Goal: Information Seeking & Learning: Compare options

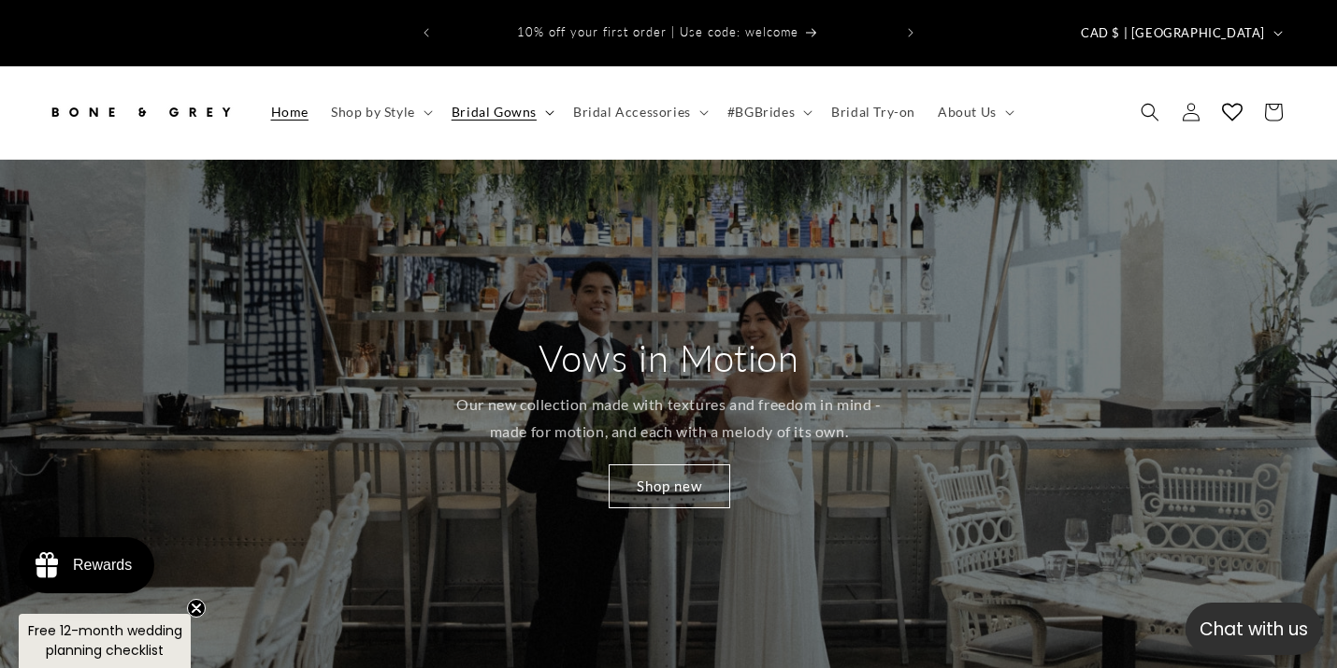
click at [516, 104] on span "Bridal Gowns" at bounding box center [493, 112] width 85 height 17
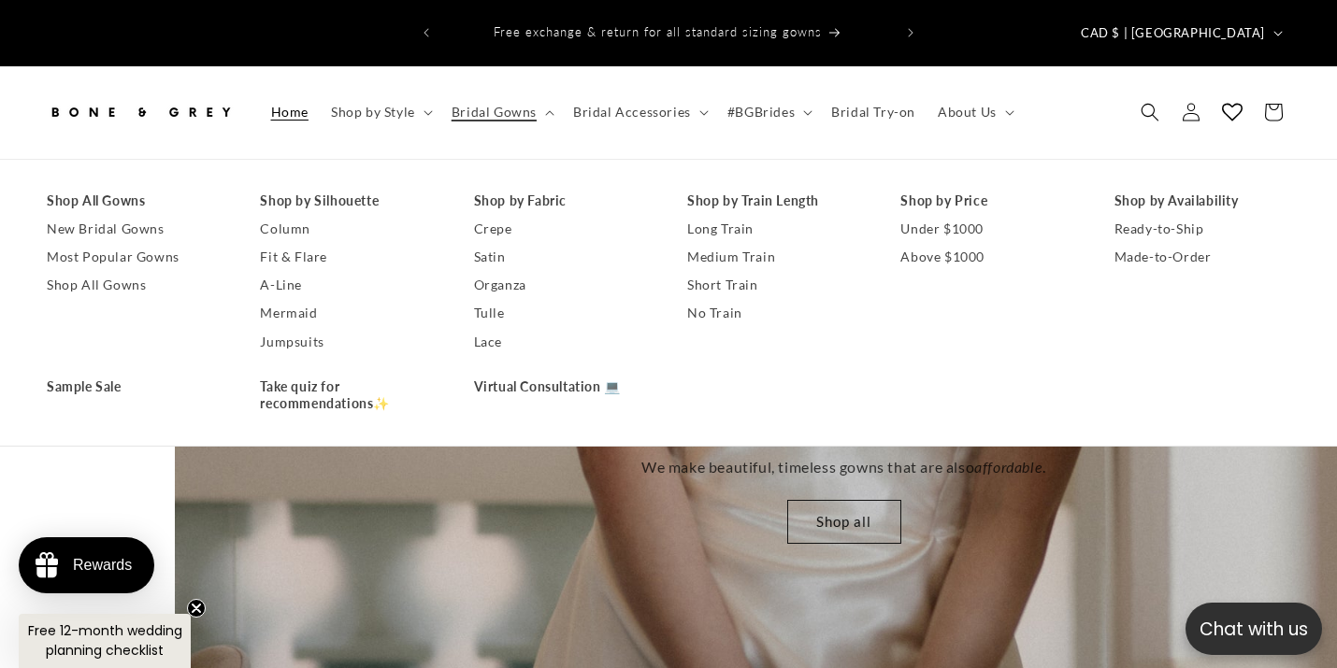
scroll to position [0, 2673]
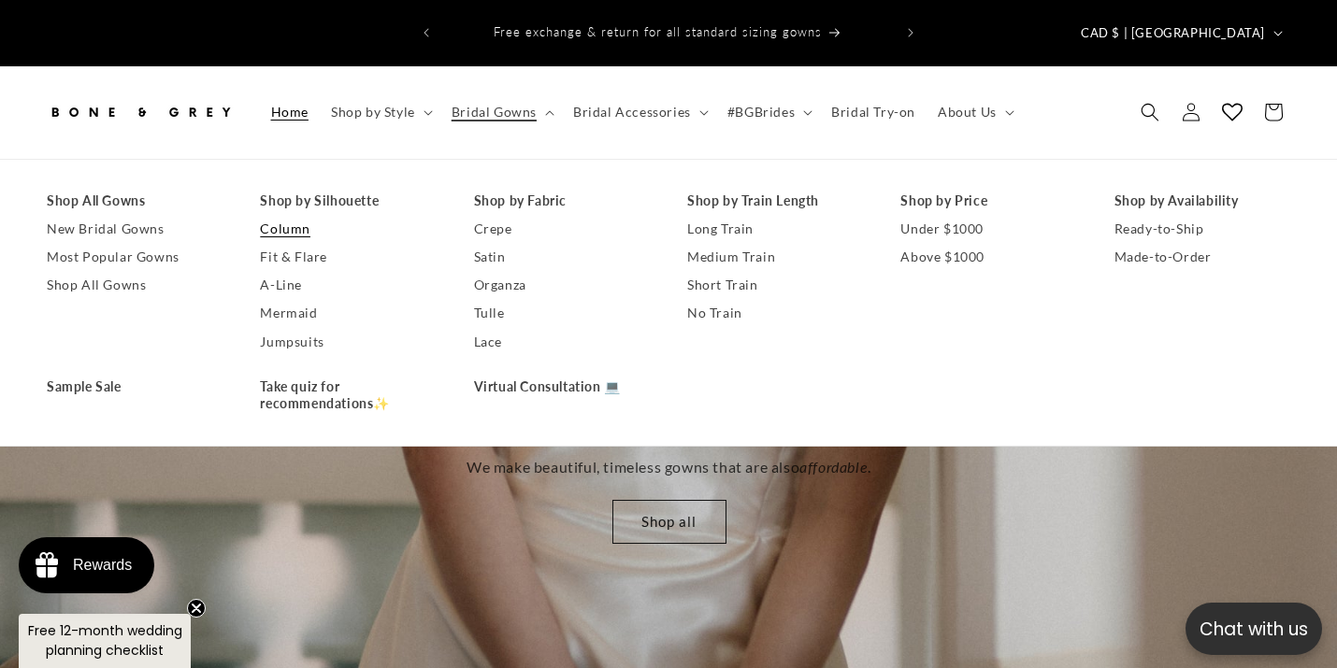
click at [295, 215] on link "Column" at bounding box center [348, 229] width 176 height 28
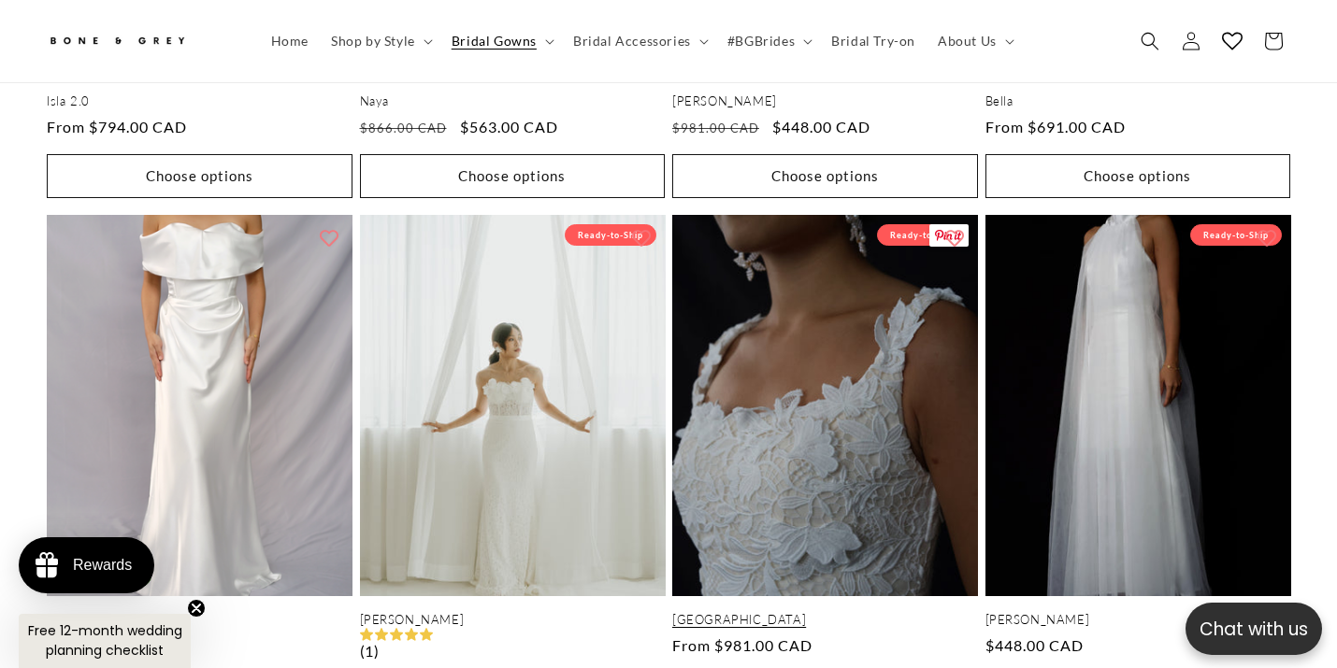
scroll to position [0, 451]
click at [840, 612] on link "Florence" at bounding box center [825, 620] width 306 height 16
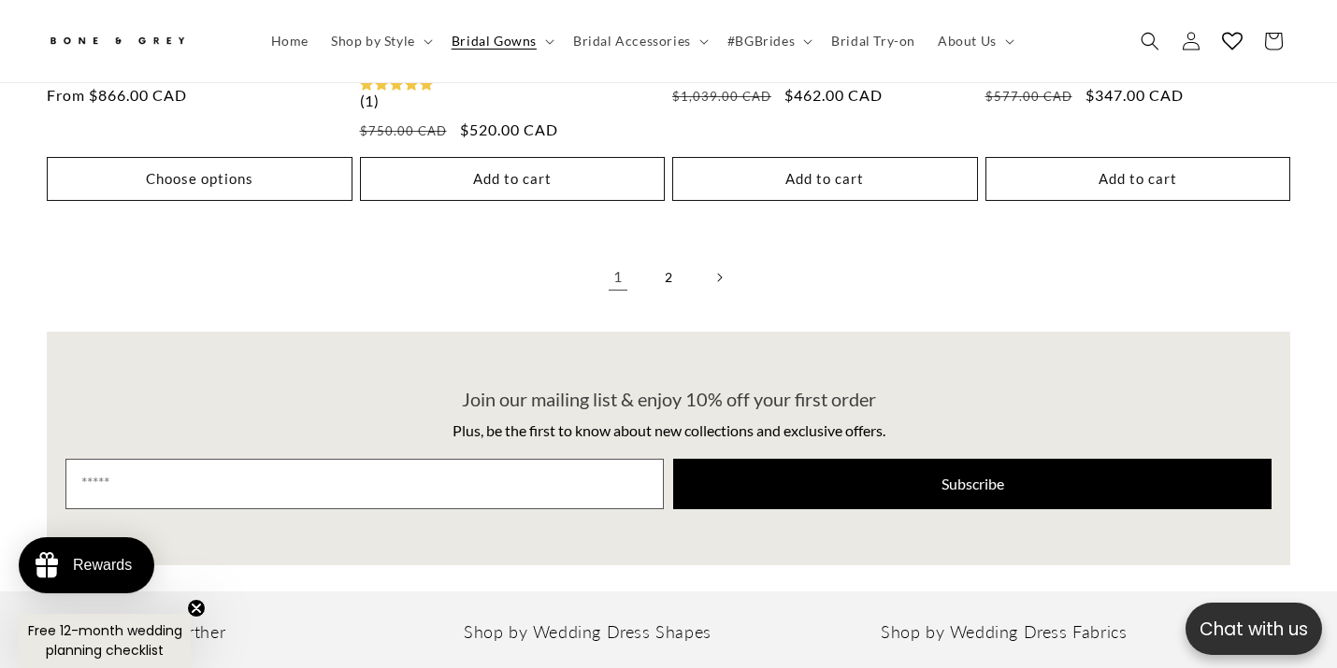
scroll to position [4134, 0]
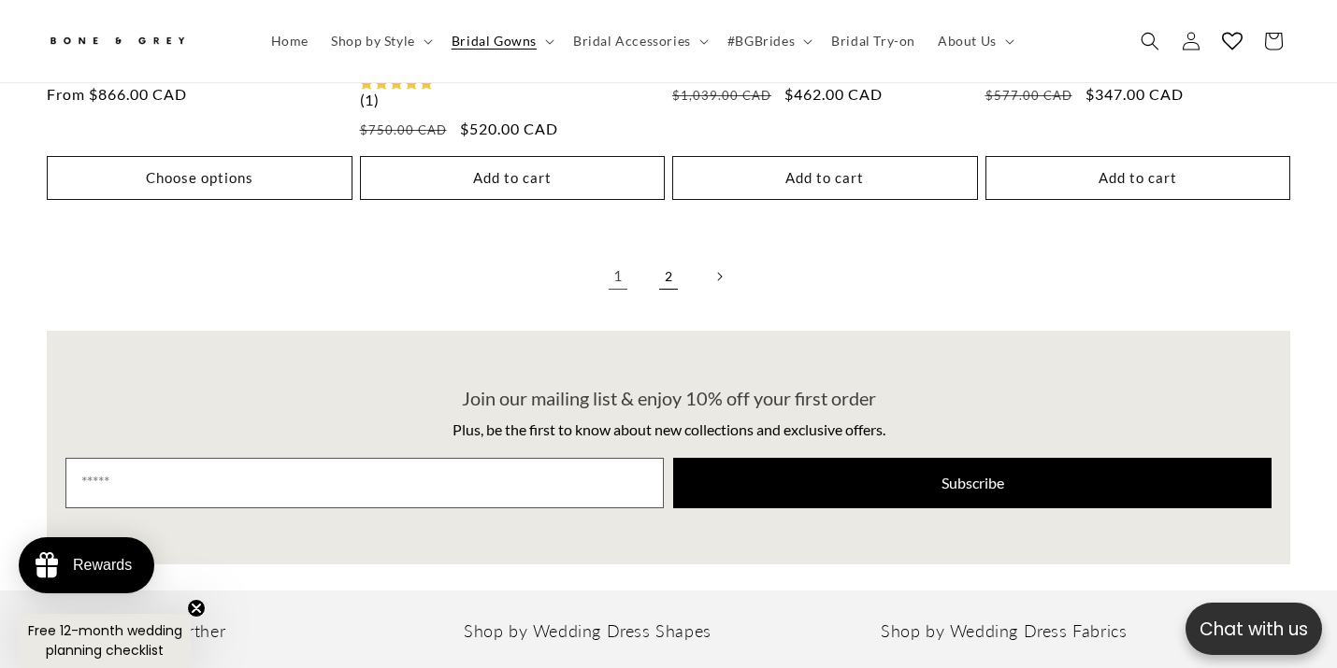
click at [672, 256] on link "2" at bounding box center [668, 276] width 41 height 41
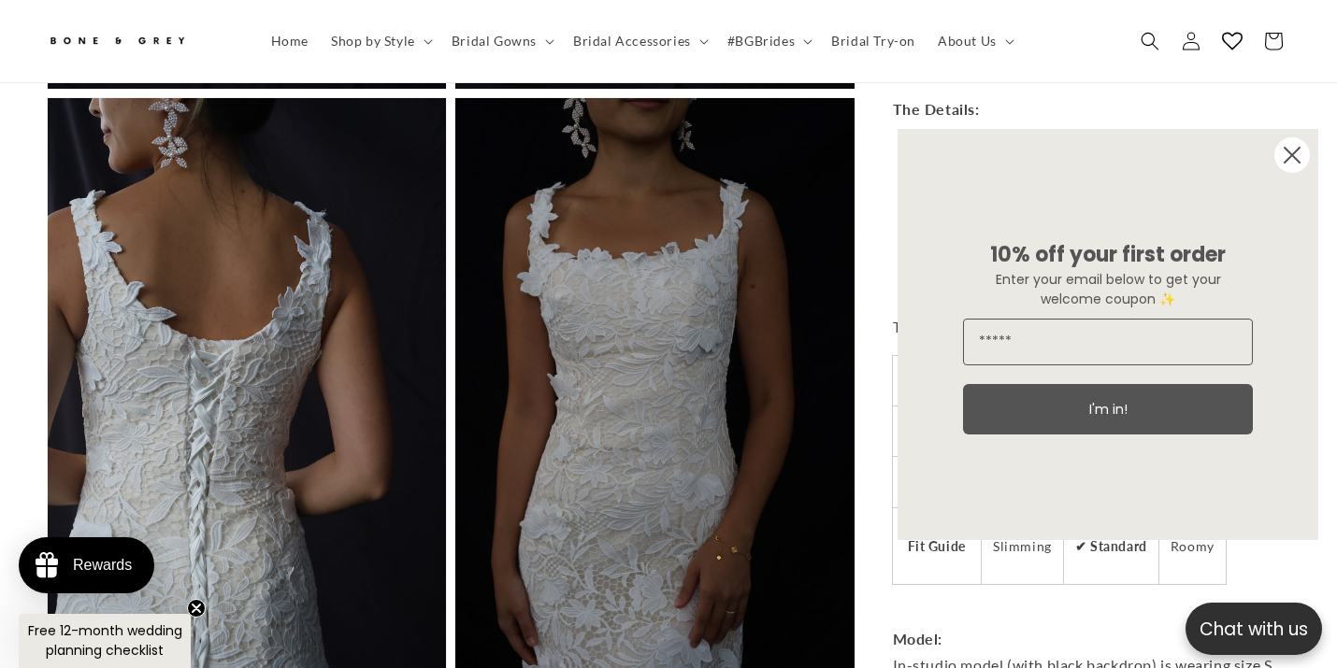
scroll to position [0, 901]
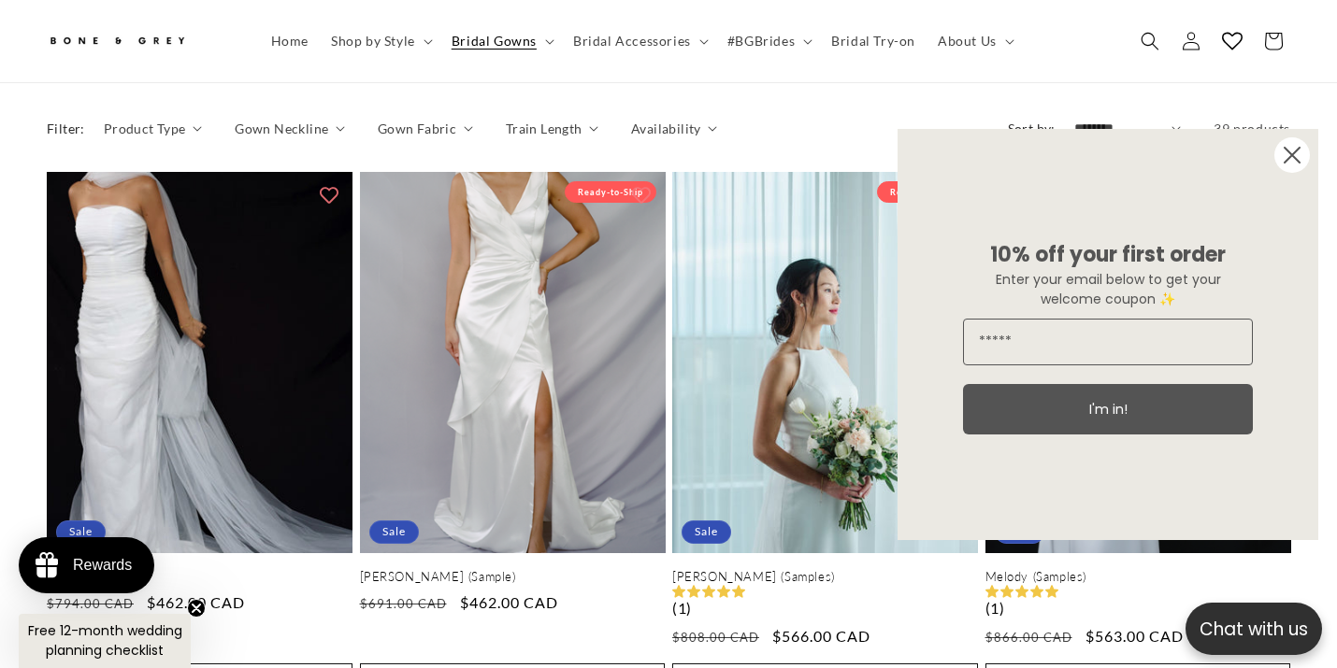
scroll to position [900, 0]
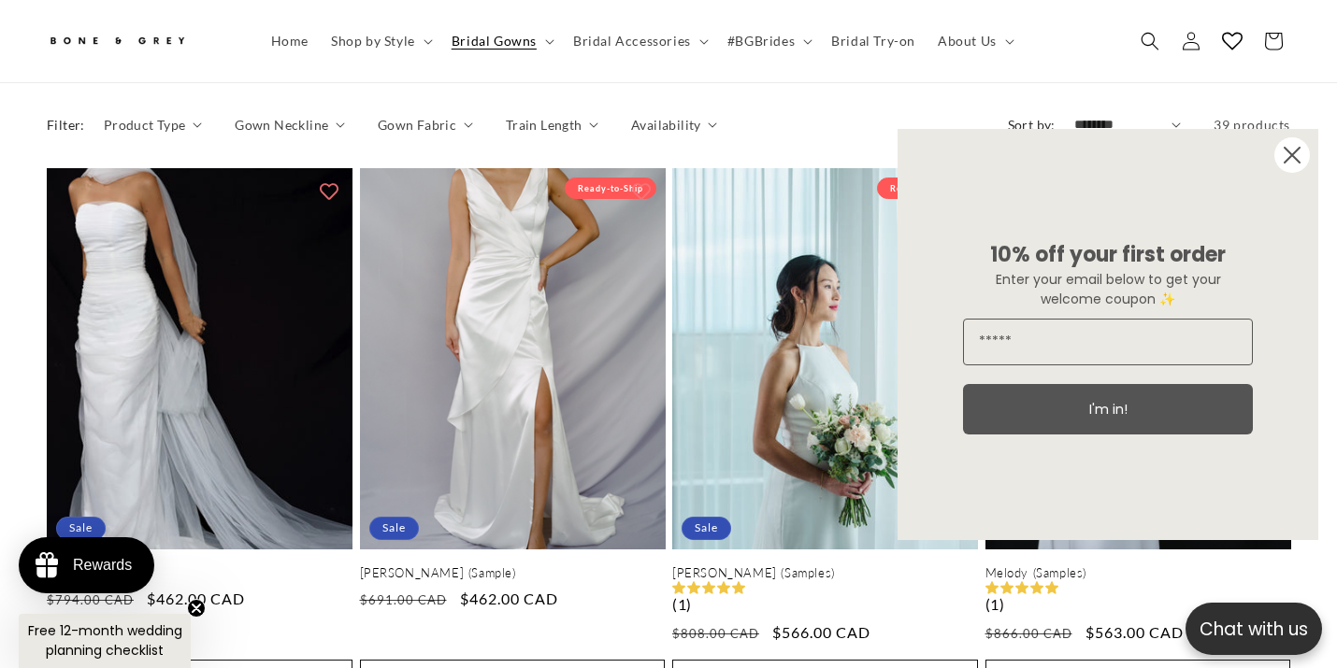
click at [1285, 143] on circle "Close dialog" at bounding box center [1292, 155] width 36 height 36
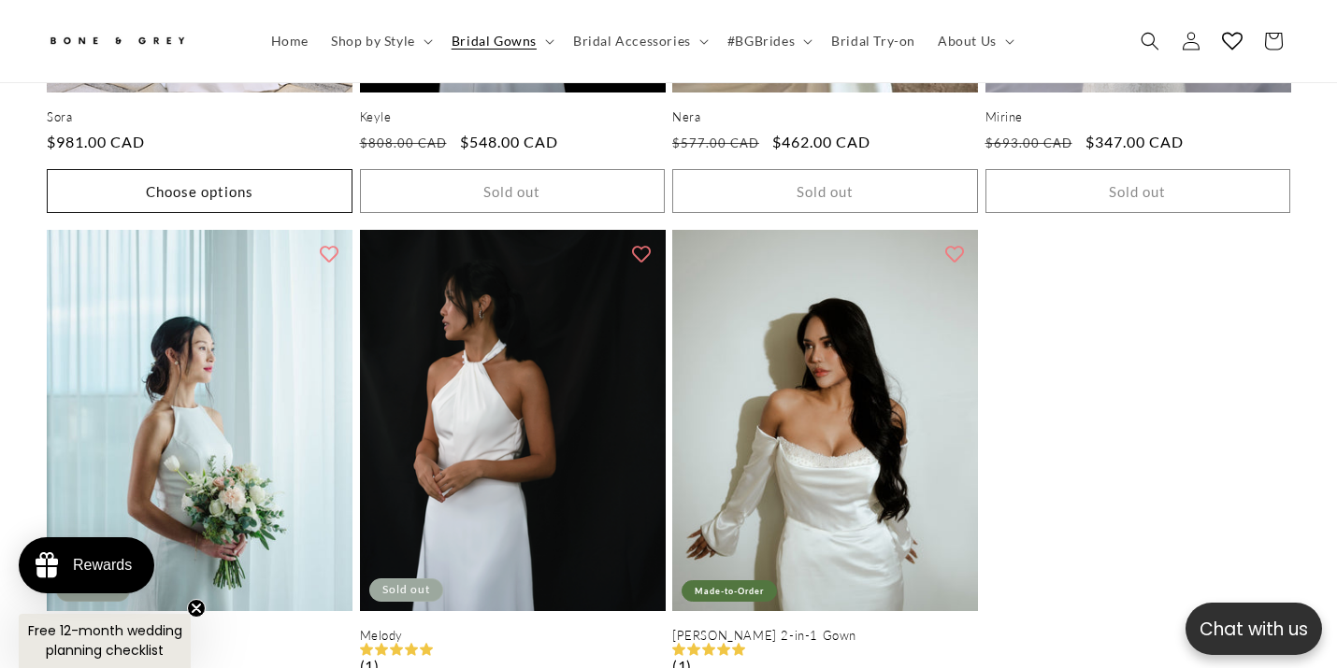
scroll to position [0, 901]
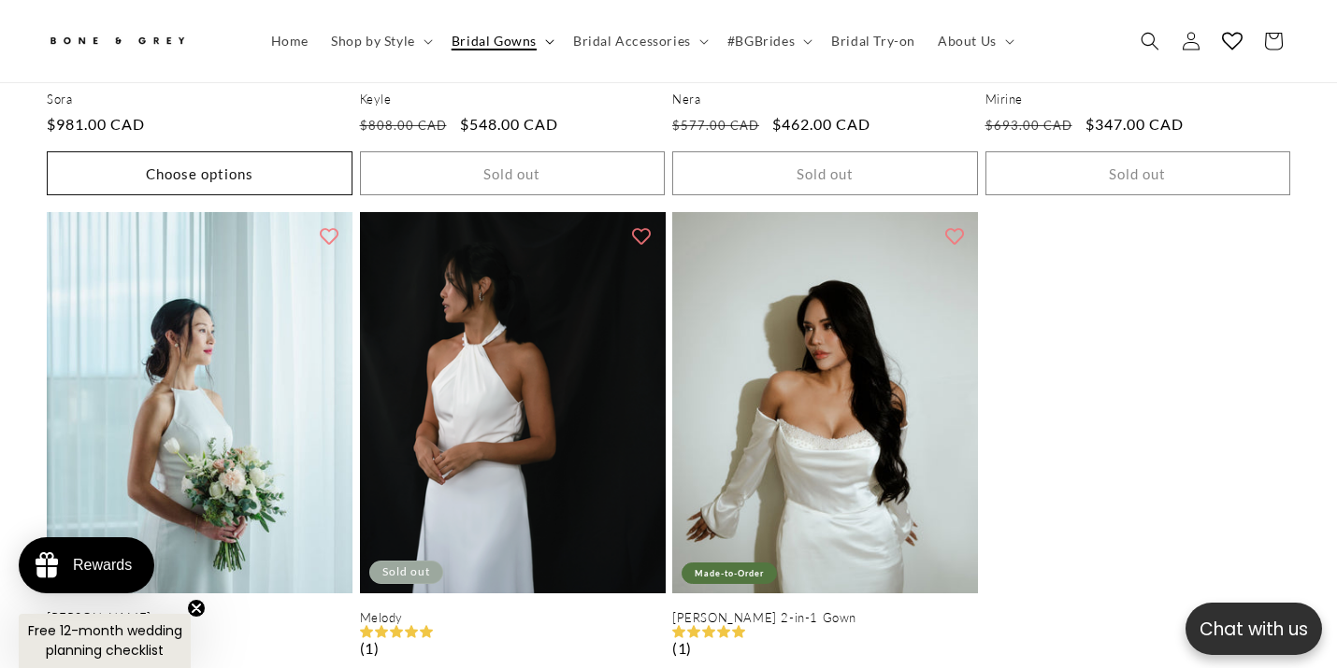
click at [504, 44] on span "Bridal Gowns" at bounding box center [493, 41] width 85 height 17
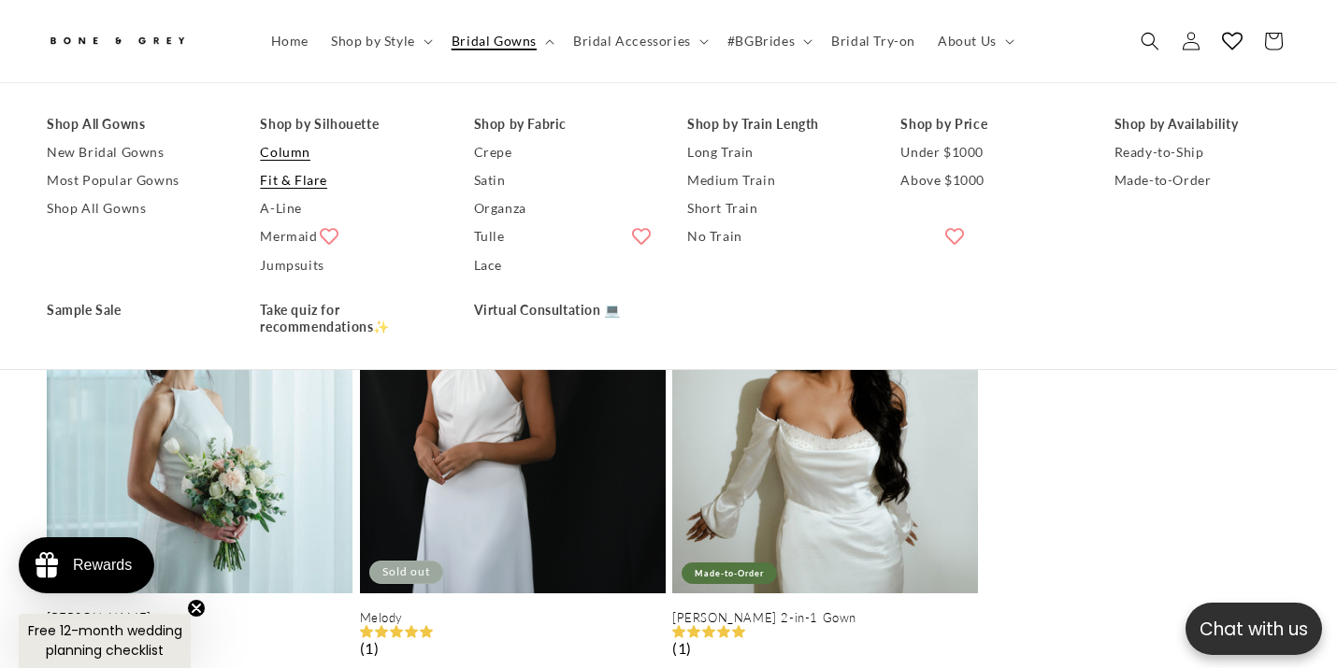
click at [291, 188] on link "Fit & Flare" at bounding box center [348, 180] width 176 height 28
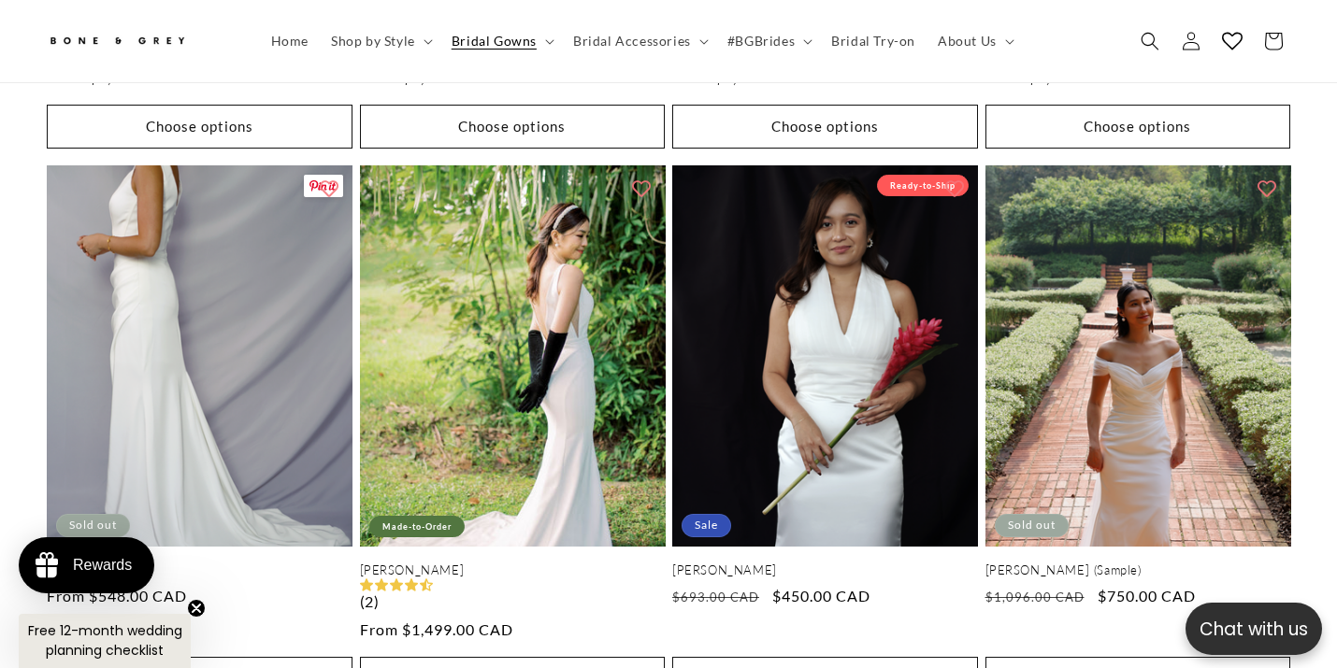
scroll to position [1480, 0]
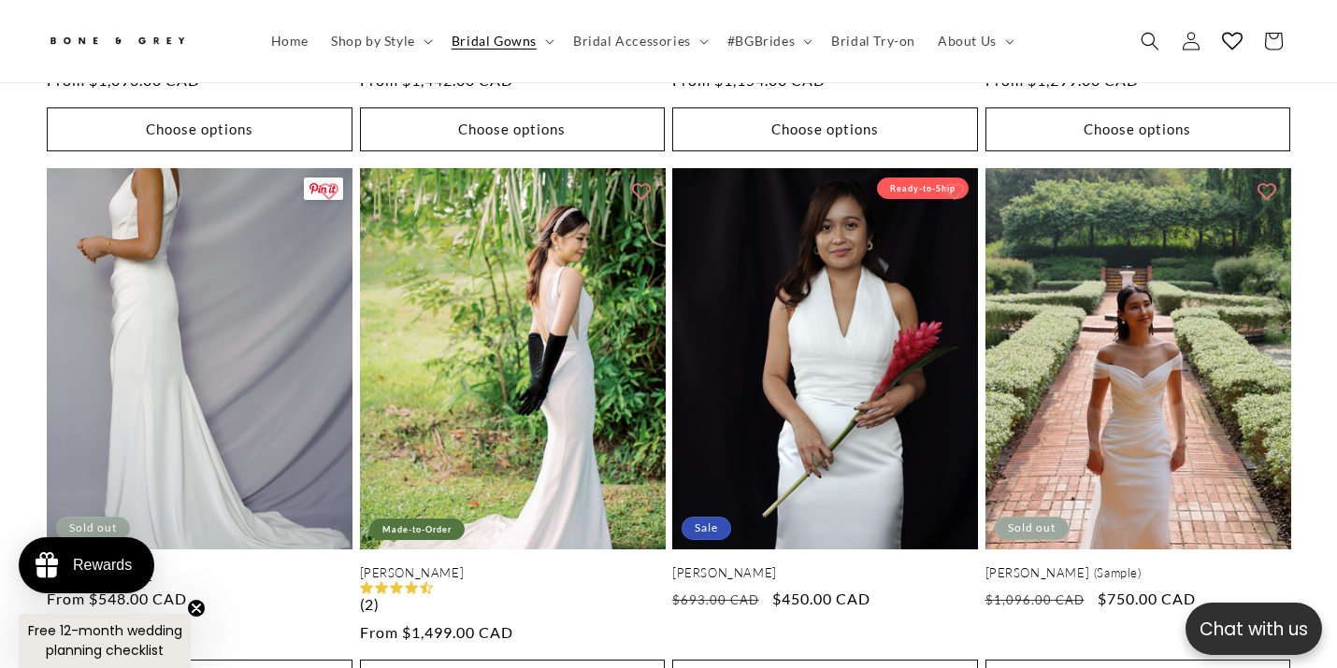
click at [222, 566] on link "[PERSON_NAME]" at bounding box center [200, 574] width 306 height 16
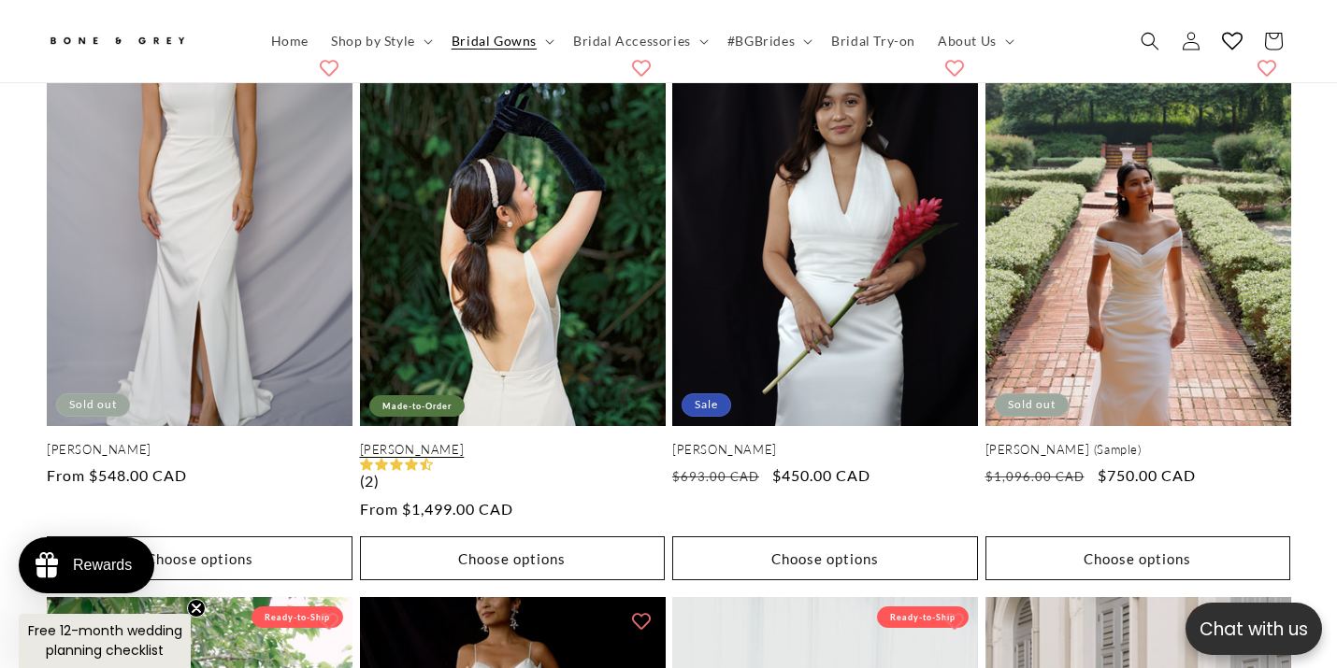
scroll to position [1608, 0]
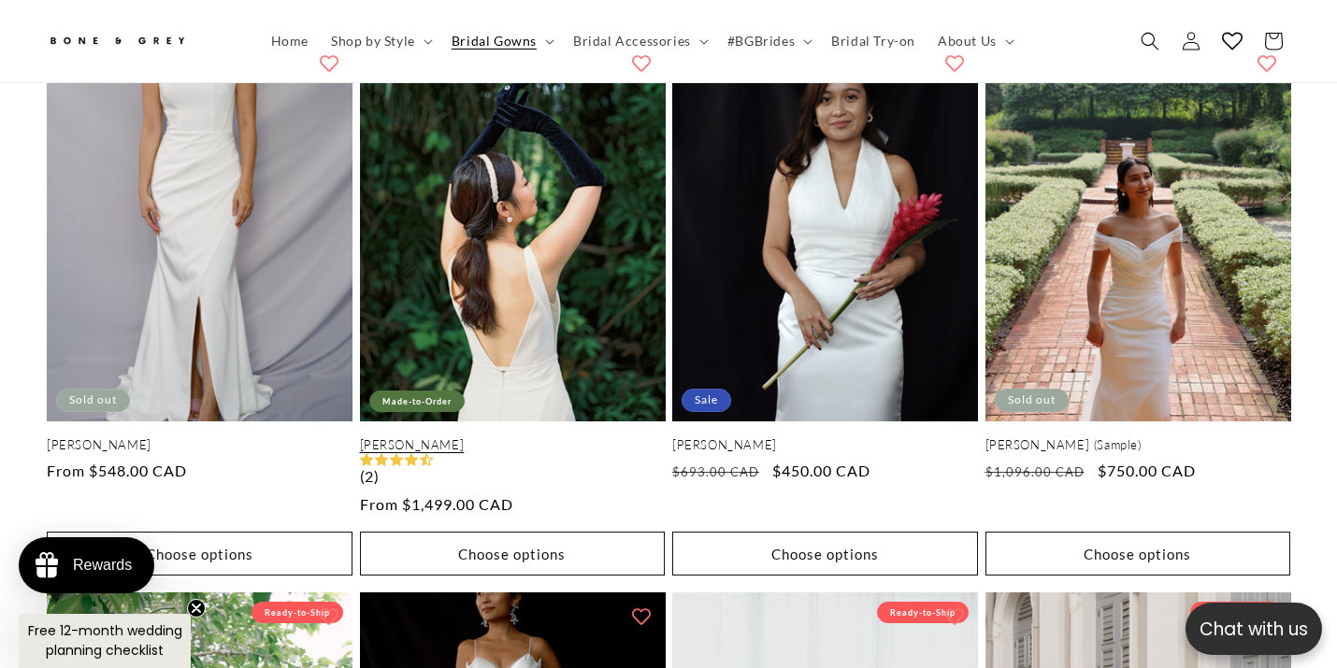
click at [567, 437] on link "[PERSON_NAME]" at bounding box center [513, 445] width 306 height 16
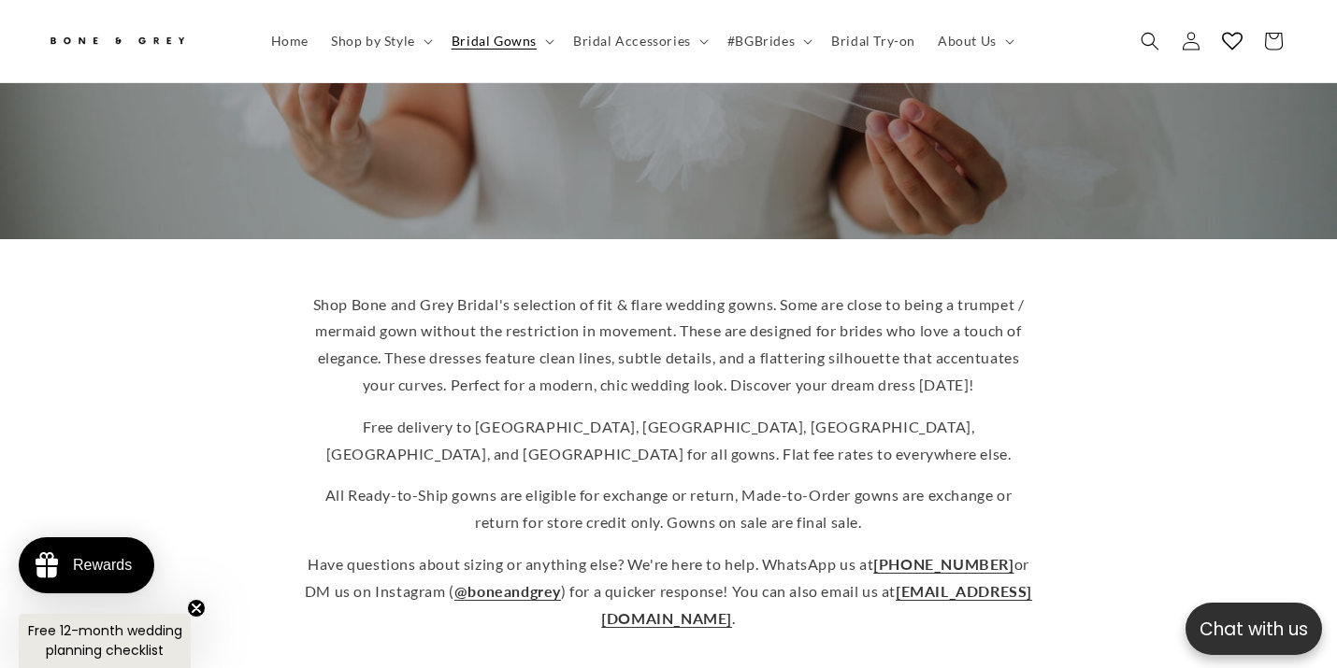
scroll to position [265, 0]
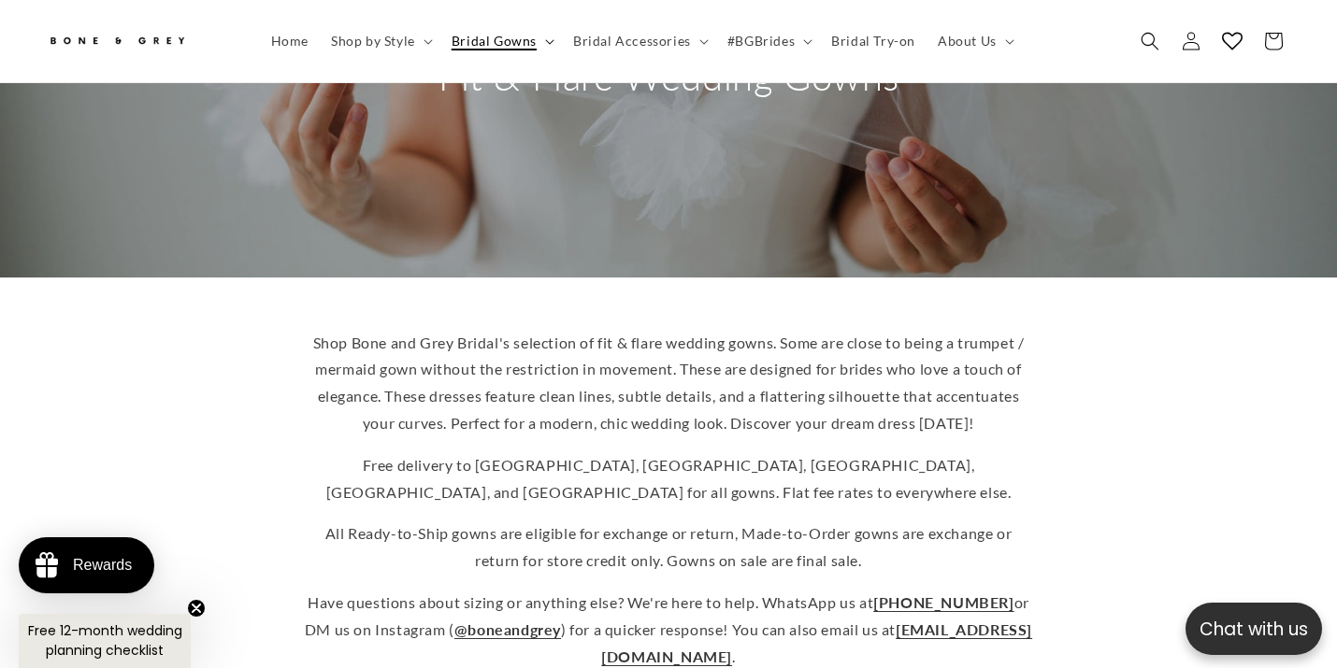
click at [538, 38] on summary "Bridal Gowns" at bounding box center [501, 40] width 122 height 39
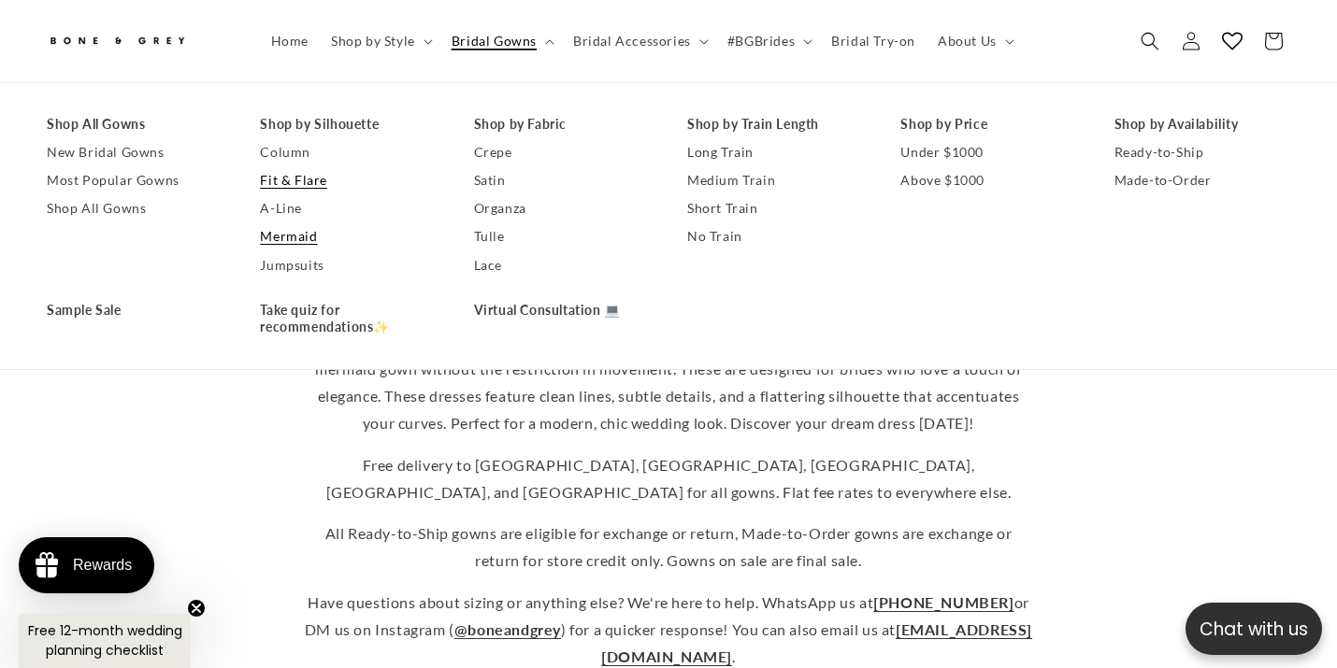
click at [299, 233] on link "Mermaid" at bounding box center [348, 237] width 176 height 28
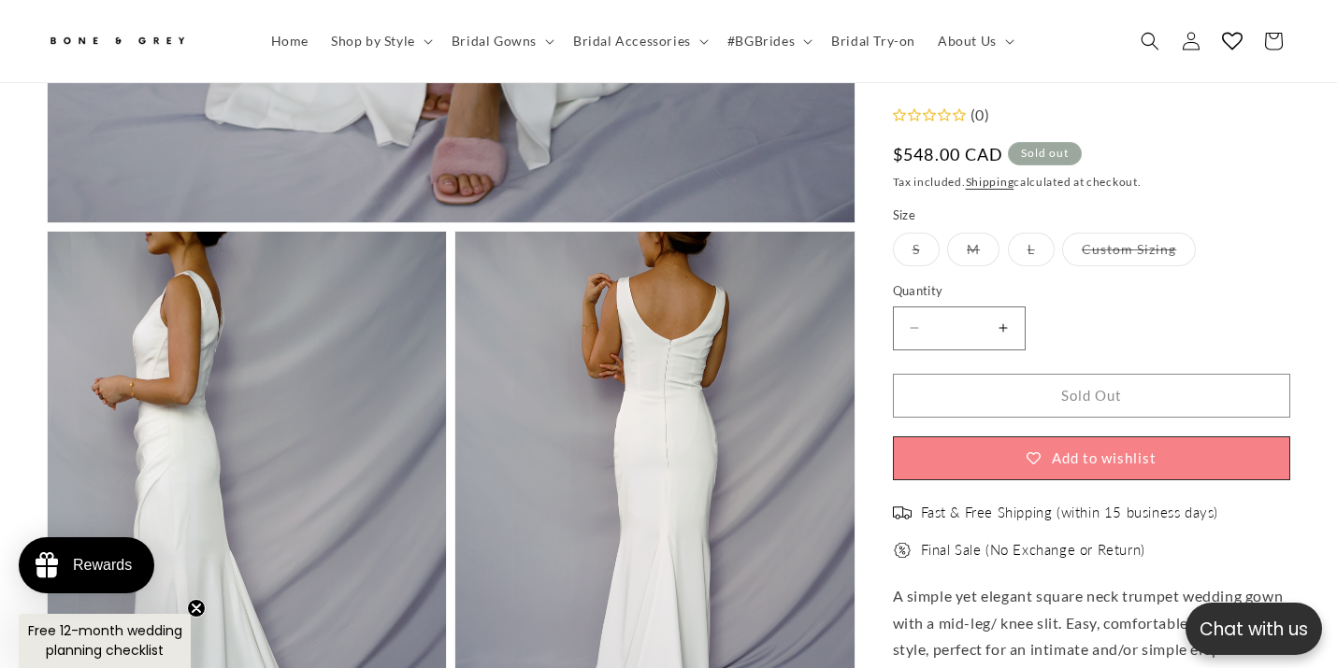
scroll to position [1198, 0]
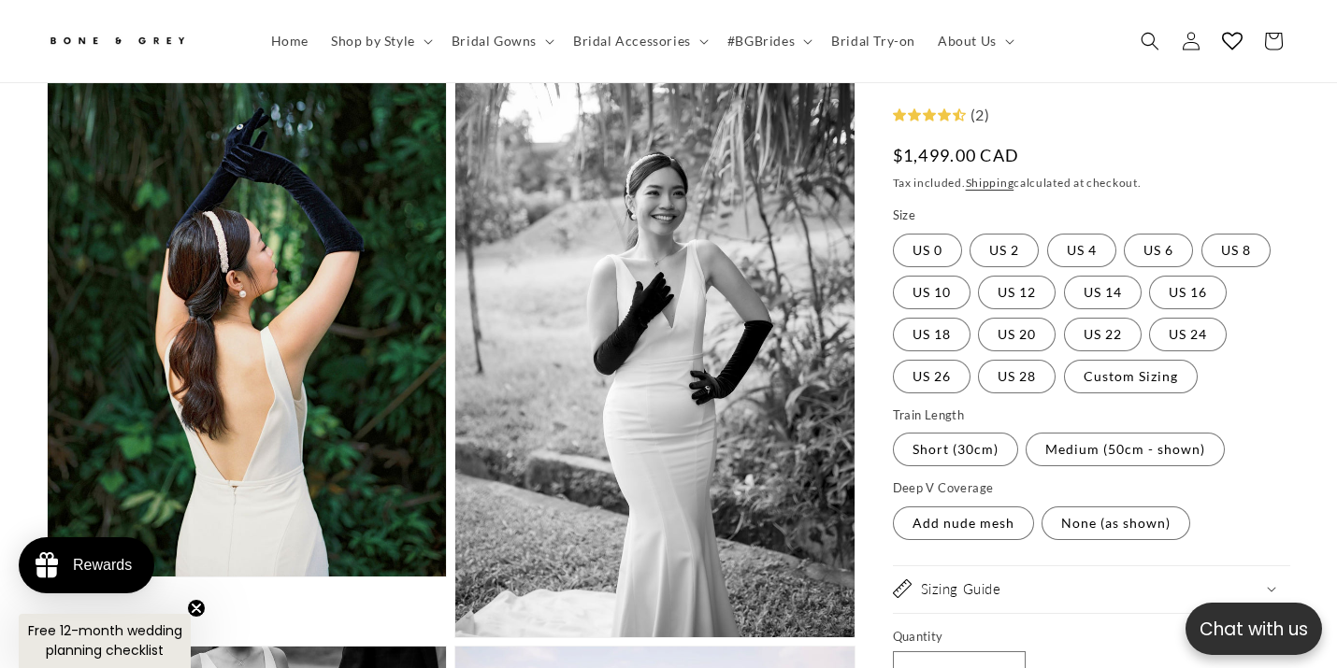
scroll to position [1386, 0]
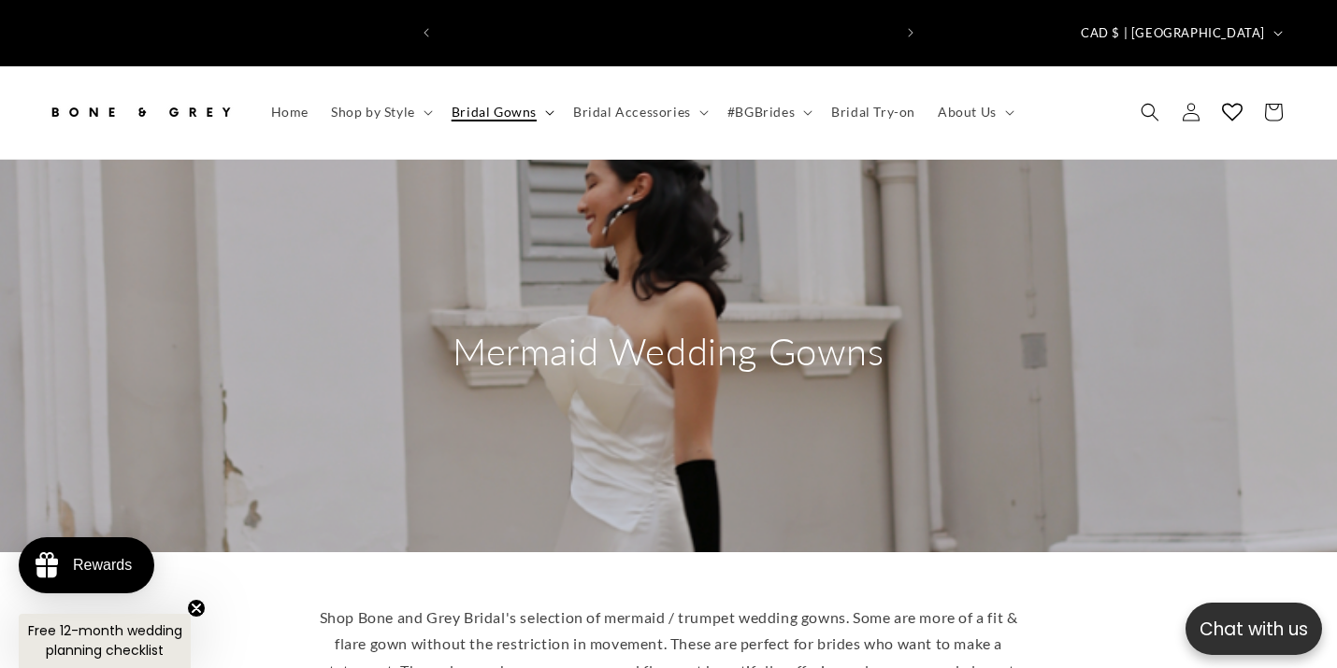
scroll to position [0, 901]
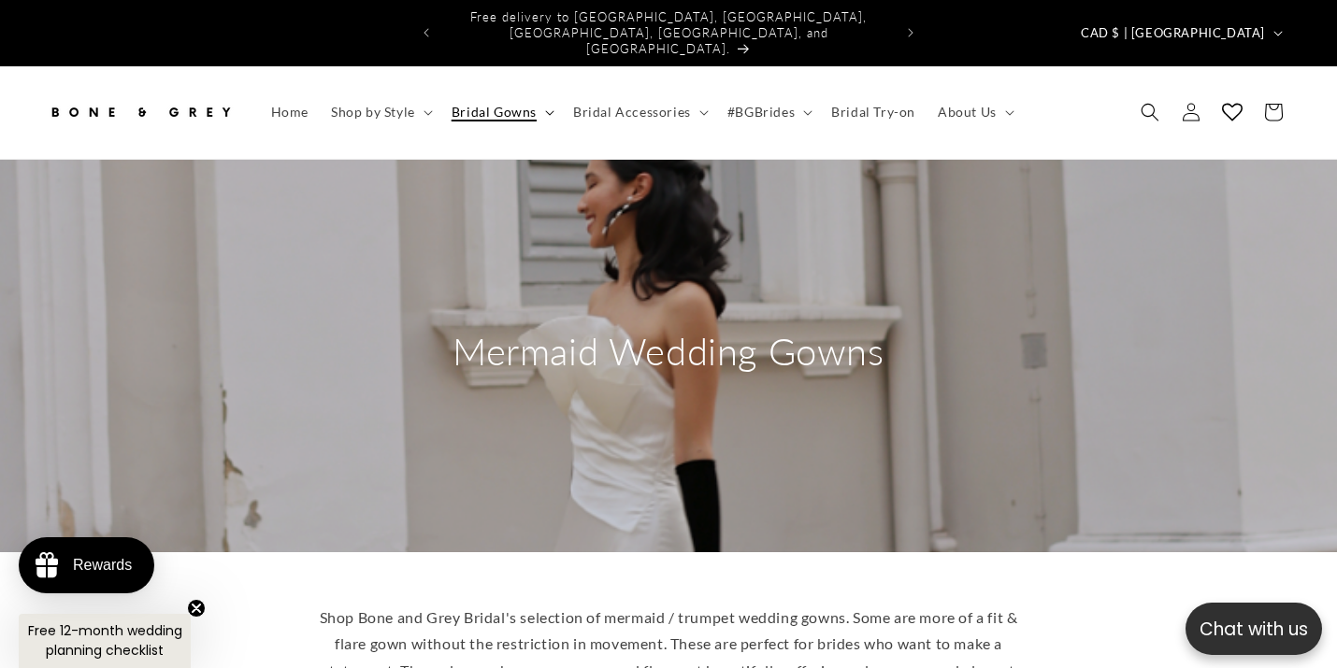
click at [483, 93] on summary "Bridal Gowns" at bounding box center [501, 112] width 122 height 39
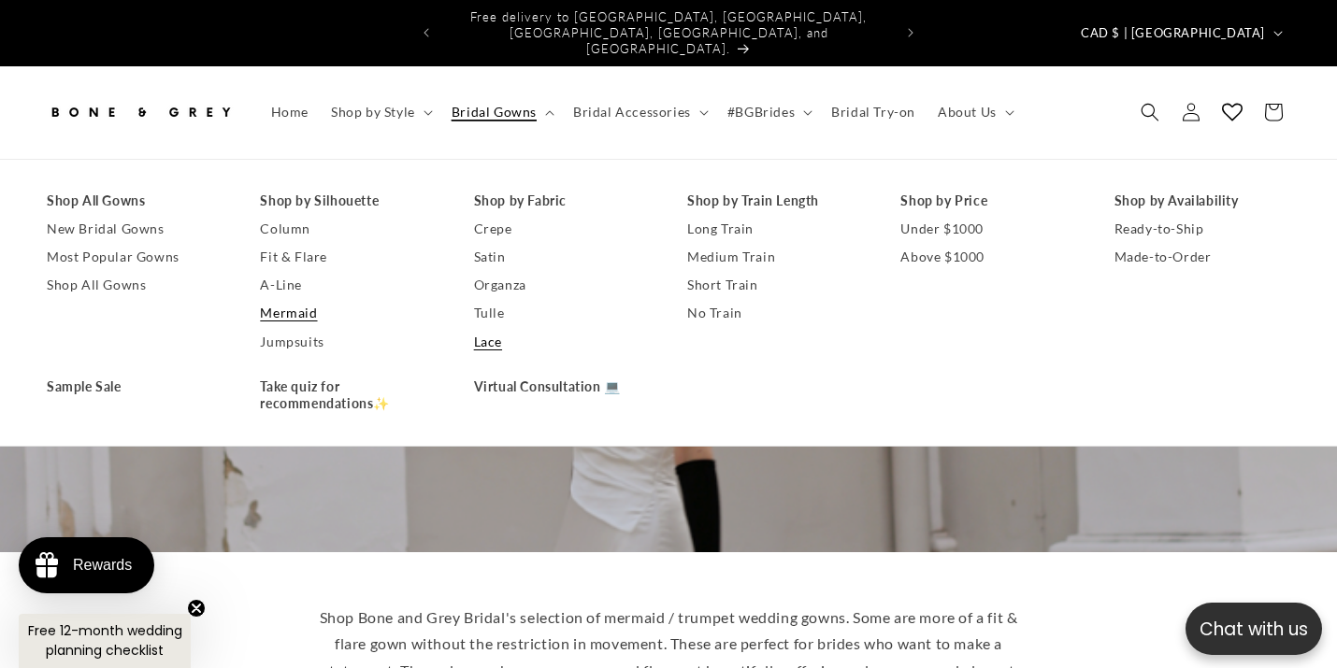
click at [486, 328] on link "Lace" at bounding box center [562, 342] width 176 height 28
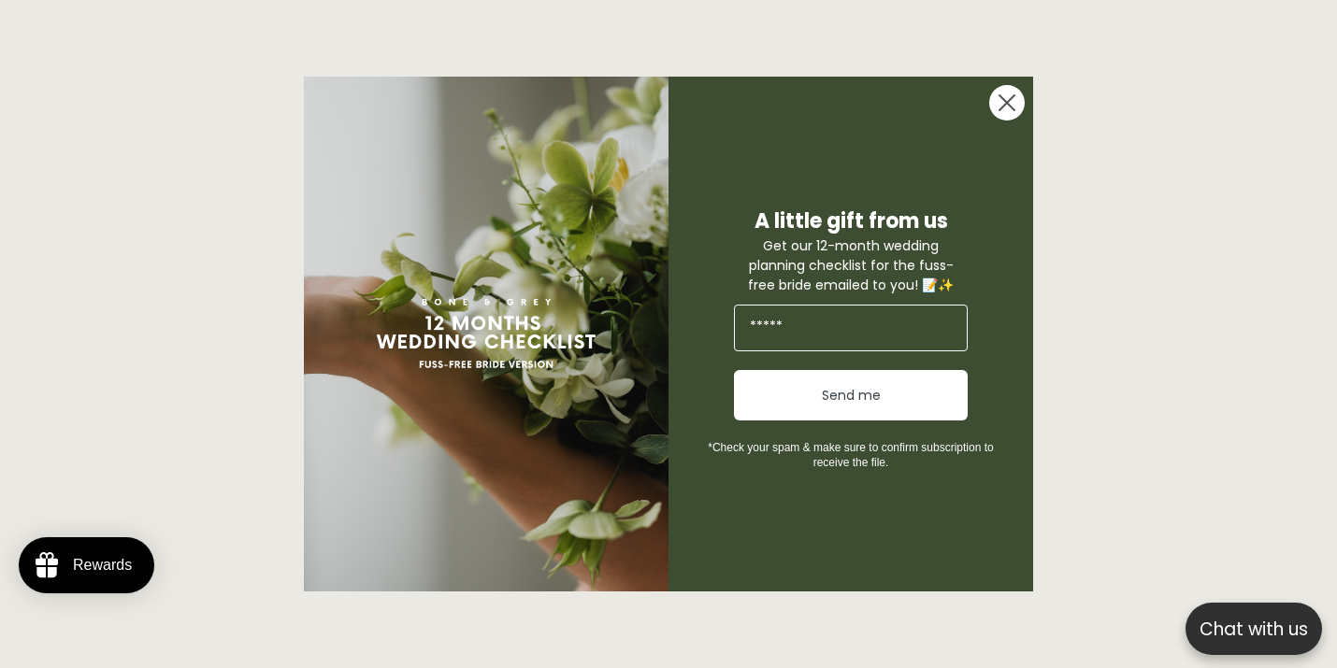
scroll to position [909, 0]
click at [1002, 113] on circle "Close dialog" at bounding box center [1007, 103] width 36 height 36
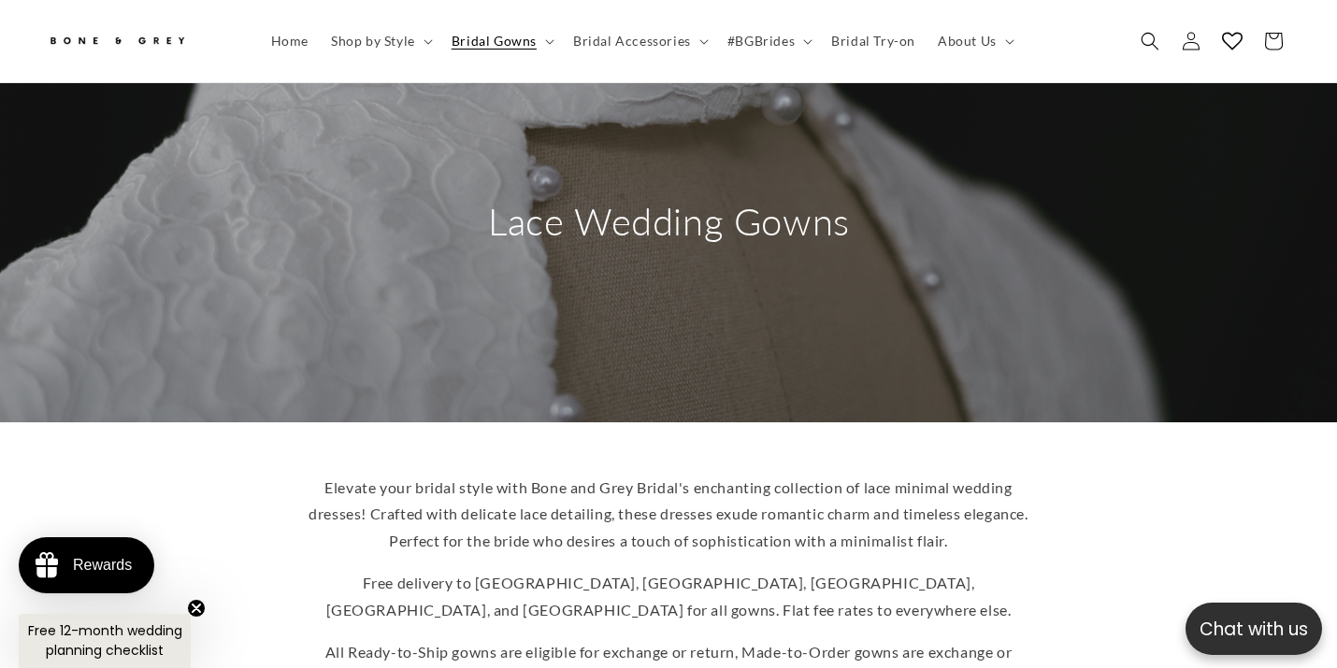
scroll to position [0, 451]
